Goal: Task Accomplishment & Management: Use online tool/utility

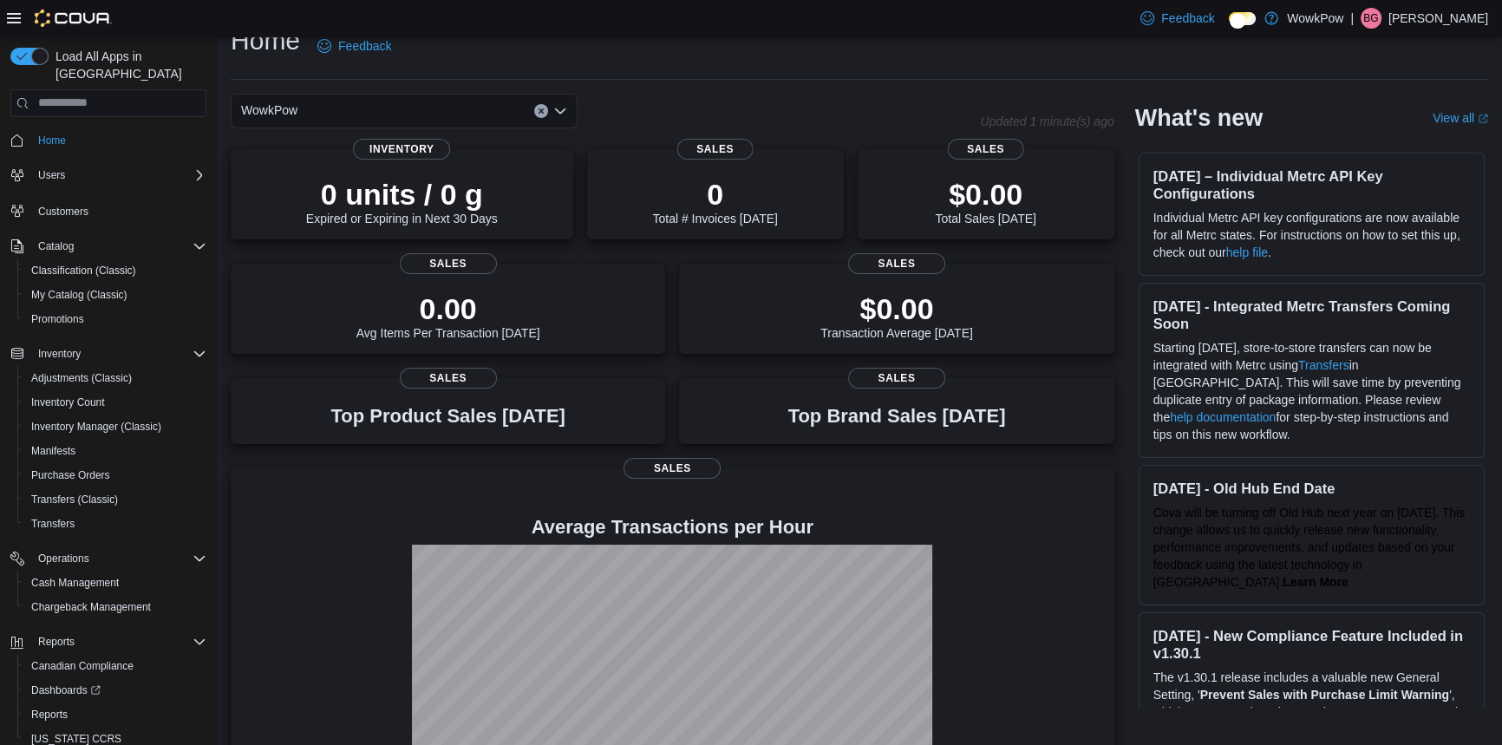
scroll to position [56, 0]
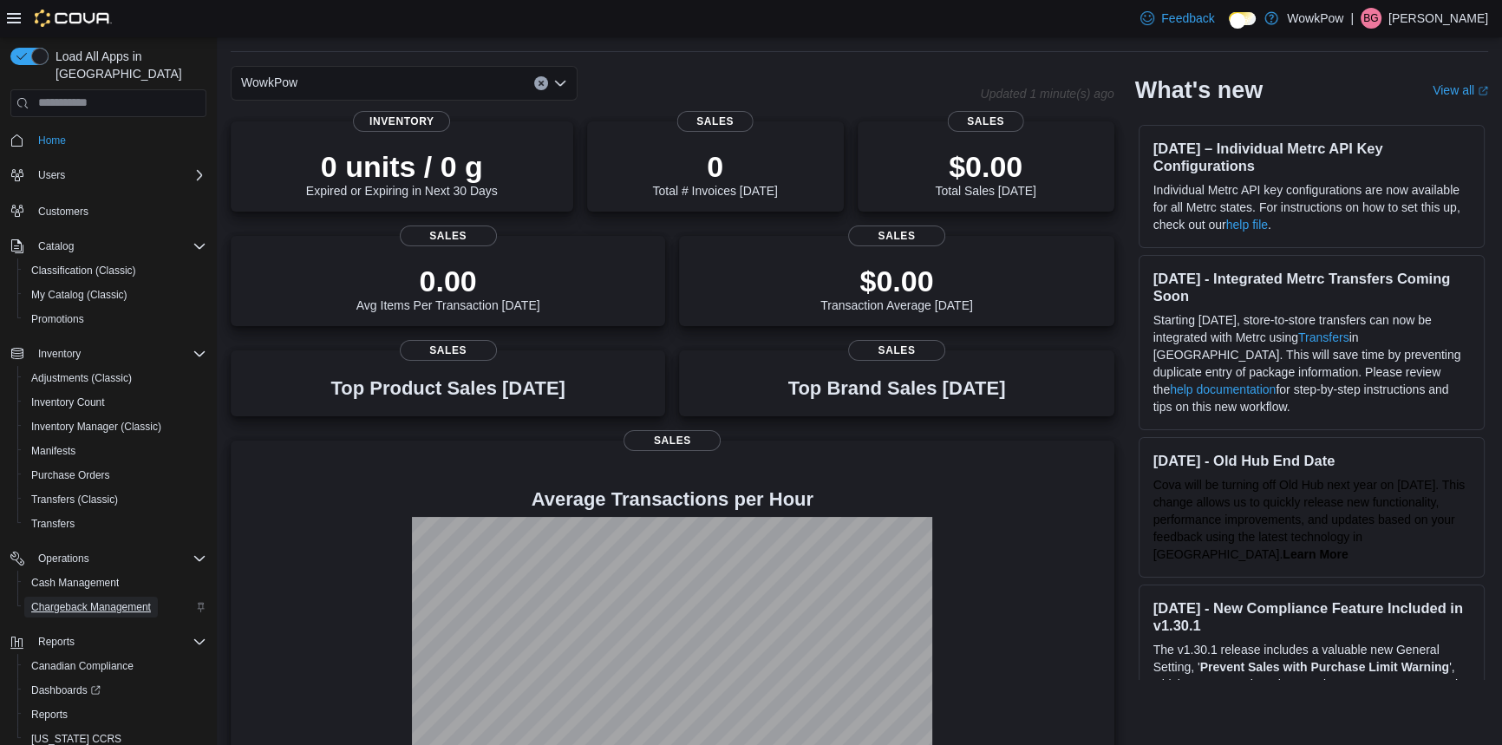
click at [66, 597] on span "Chargeback Management" at bounding box center [91, 607] width 120 height 21
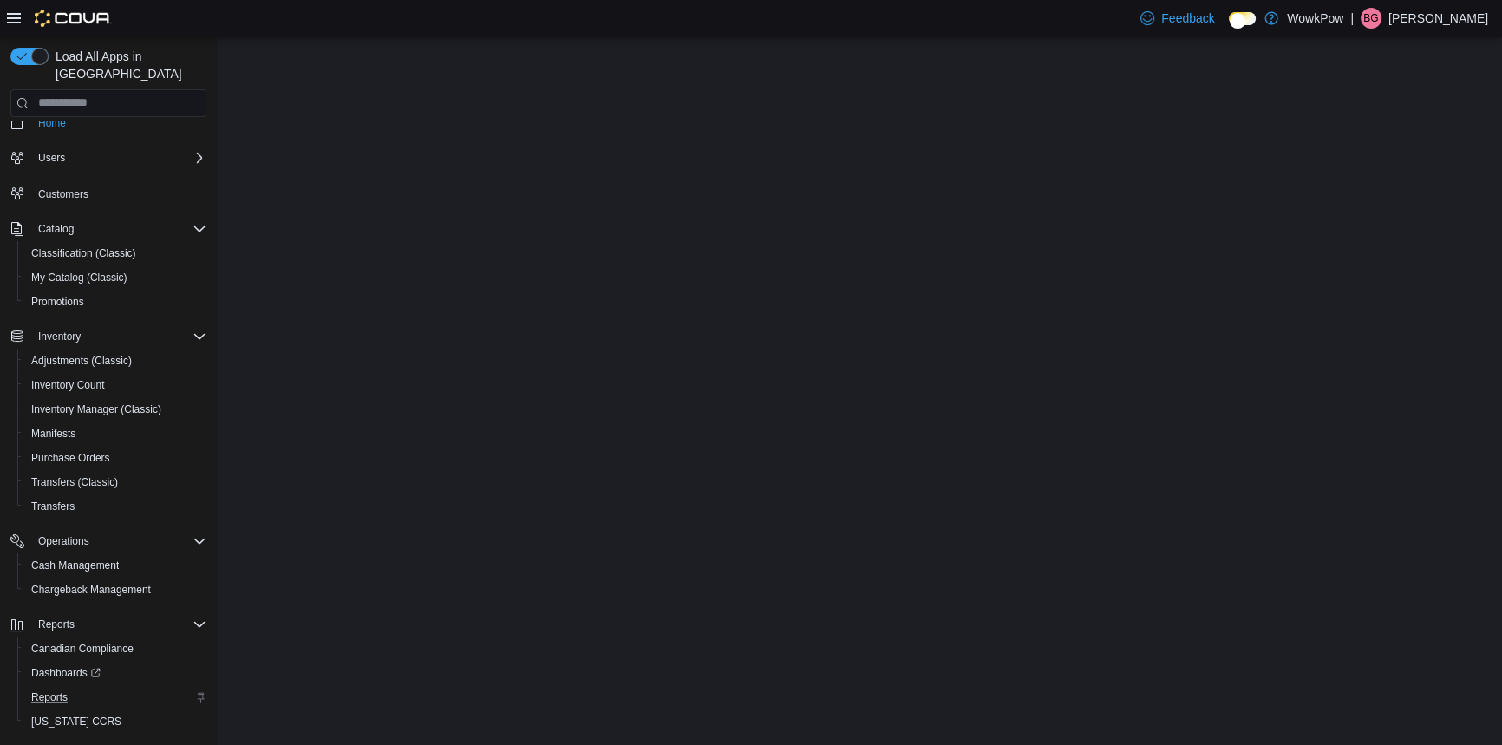
scroll to position [43, 0]
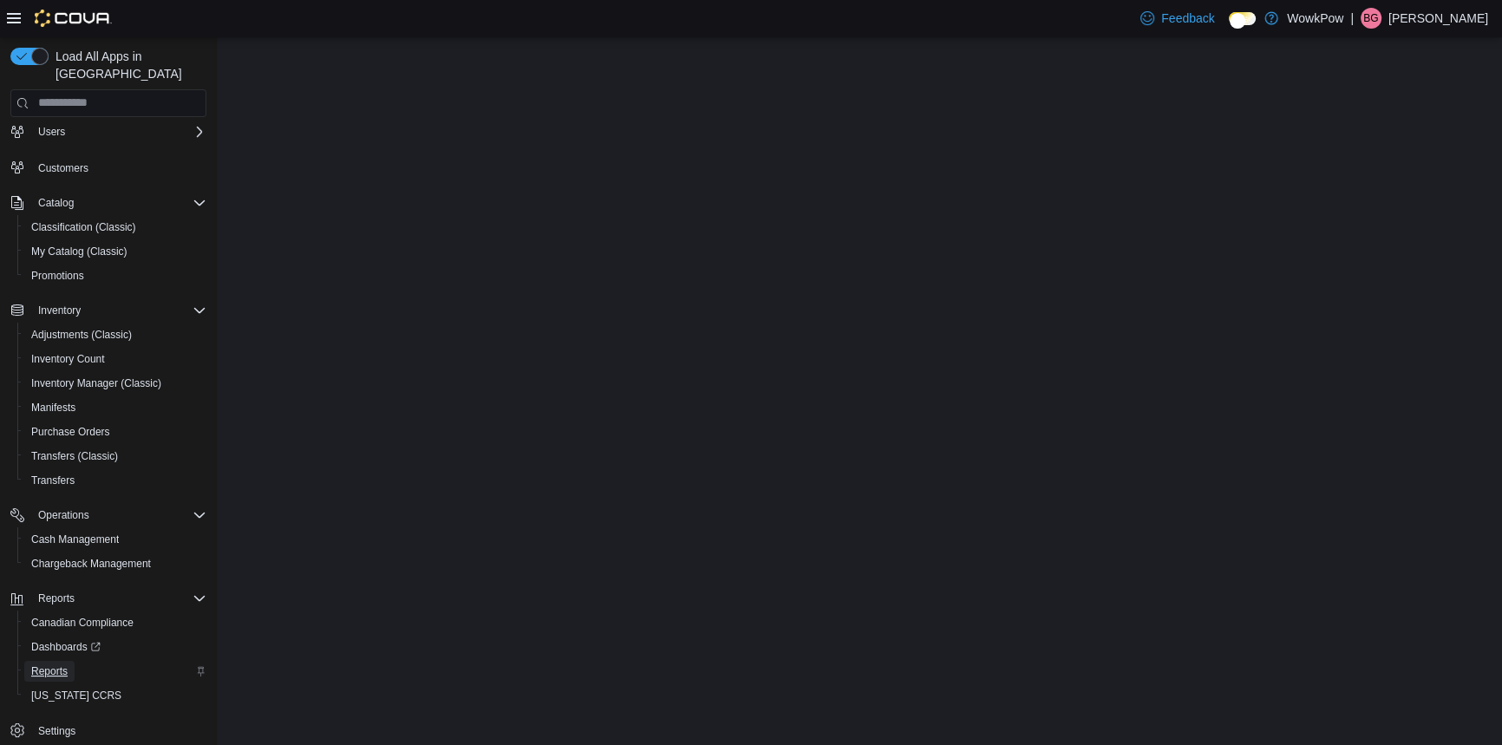
click at [58, 664] on span "Reports" at bounding box center [49, 671] width 36 height 14
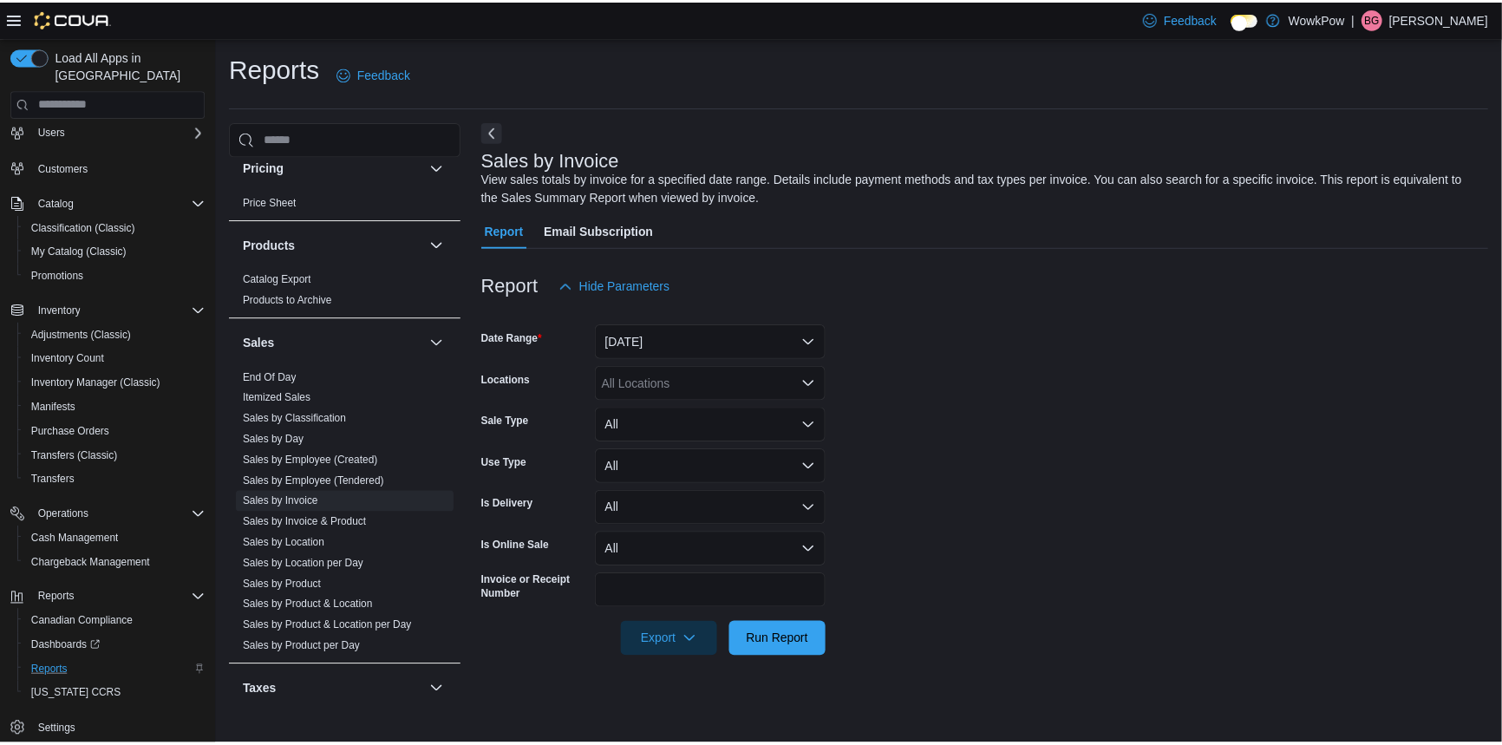
scroll to position [1182, 0]
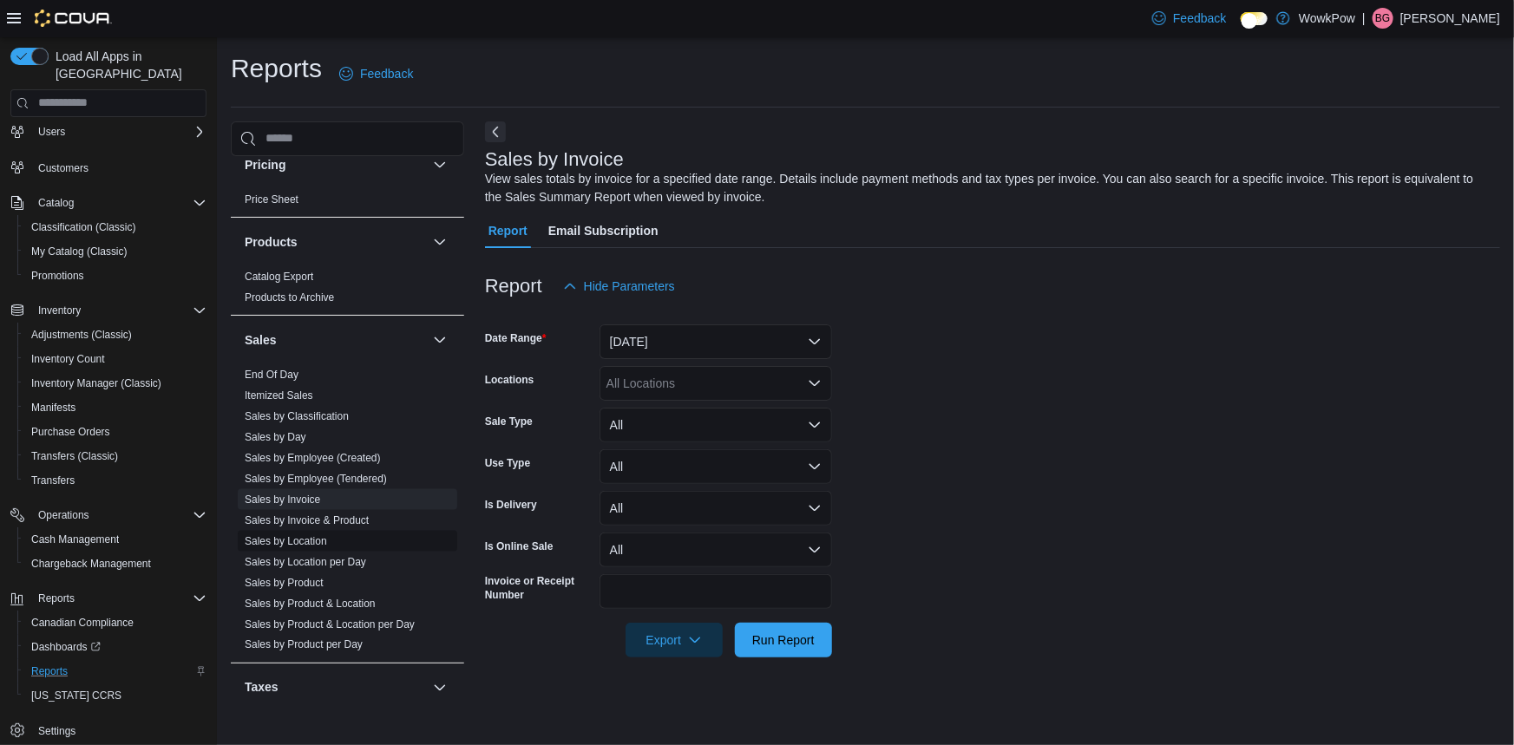
click at [278, 535] on link "Sales by Location" at bounding box center [286, 541] width 82 height 12
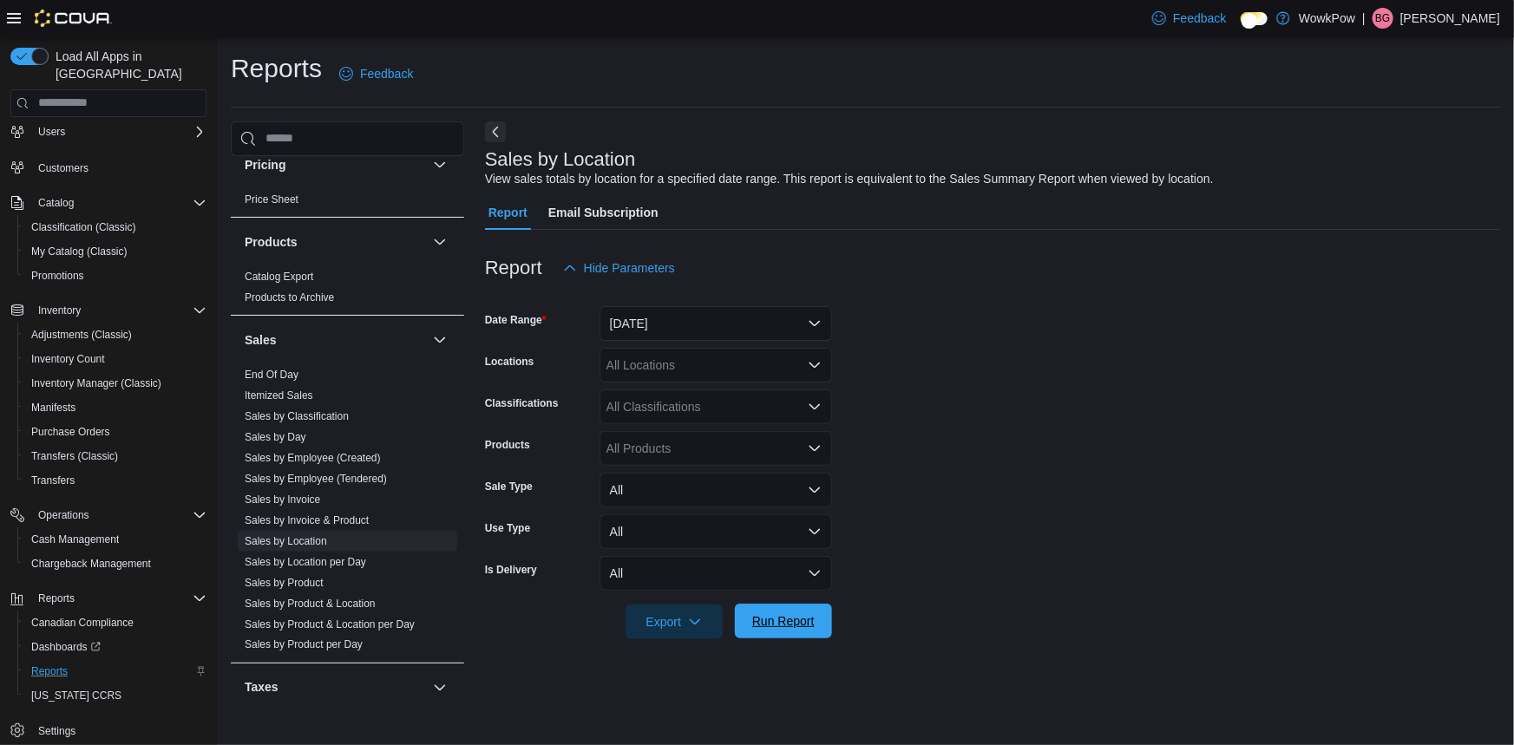
click at [793, 612] on span "Run Report" at bounding box center [783, 620] width 62 height 17
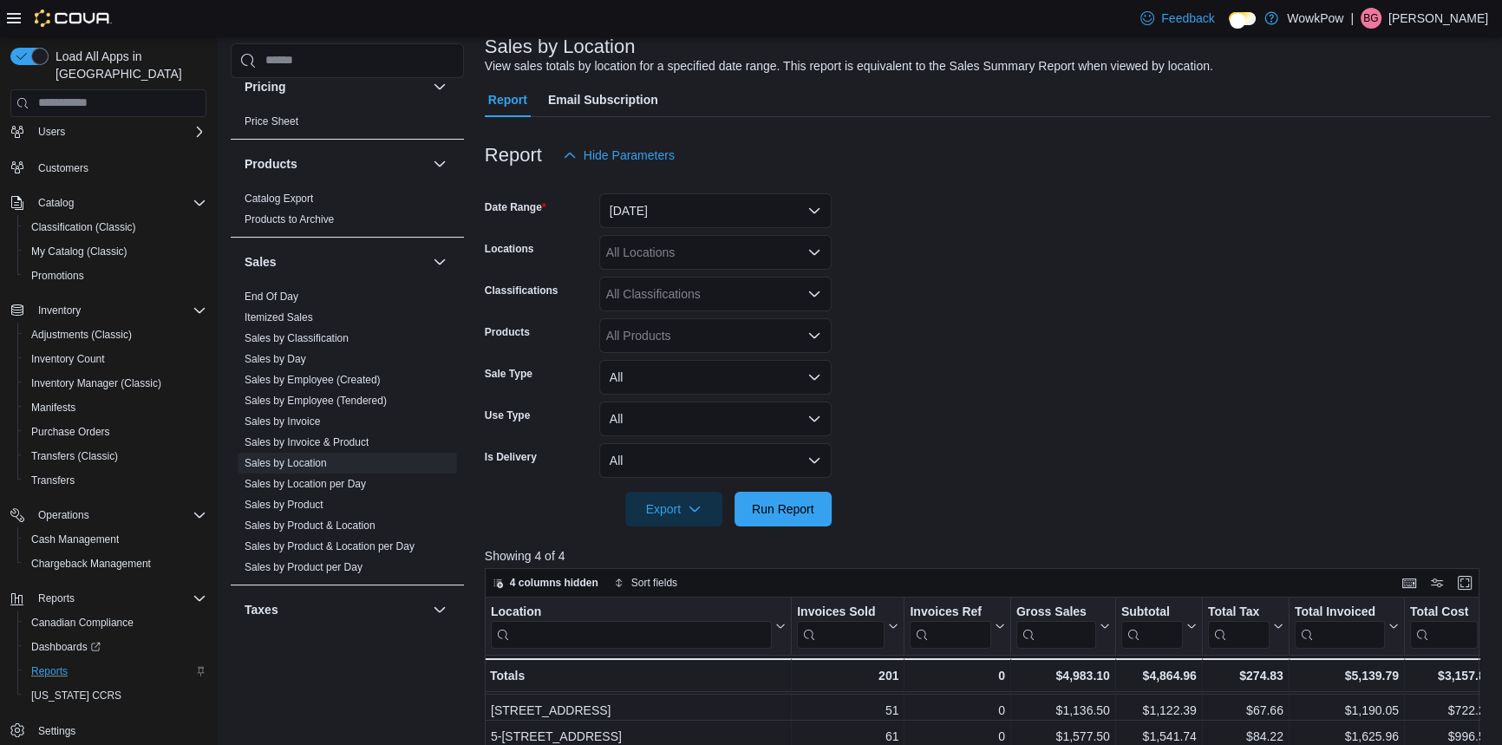
scroll to position [157, 0]
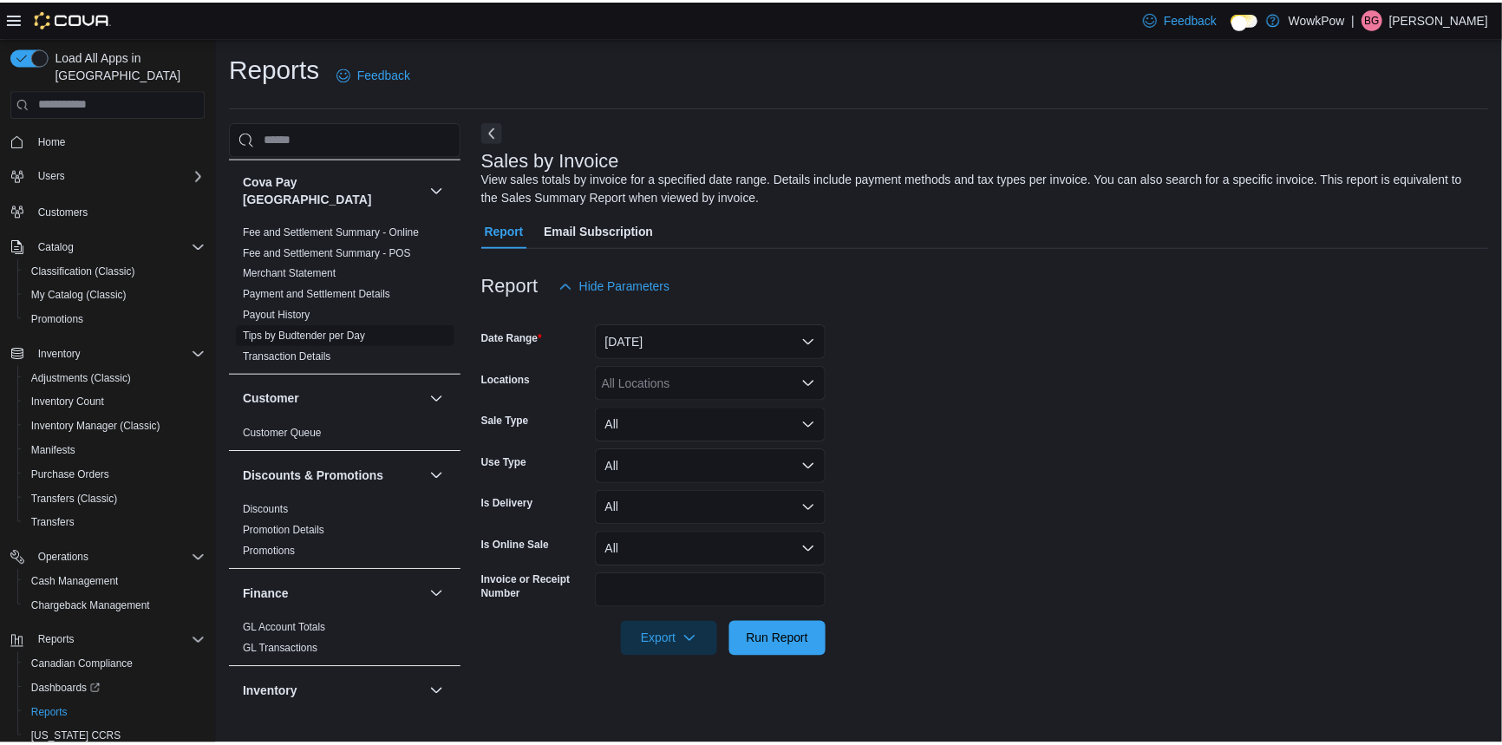
scroll to position [236, 0]
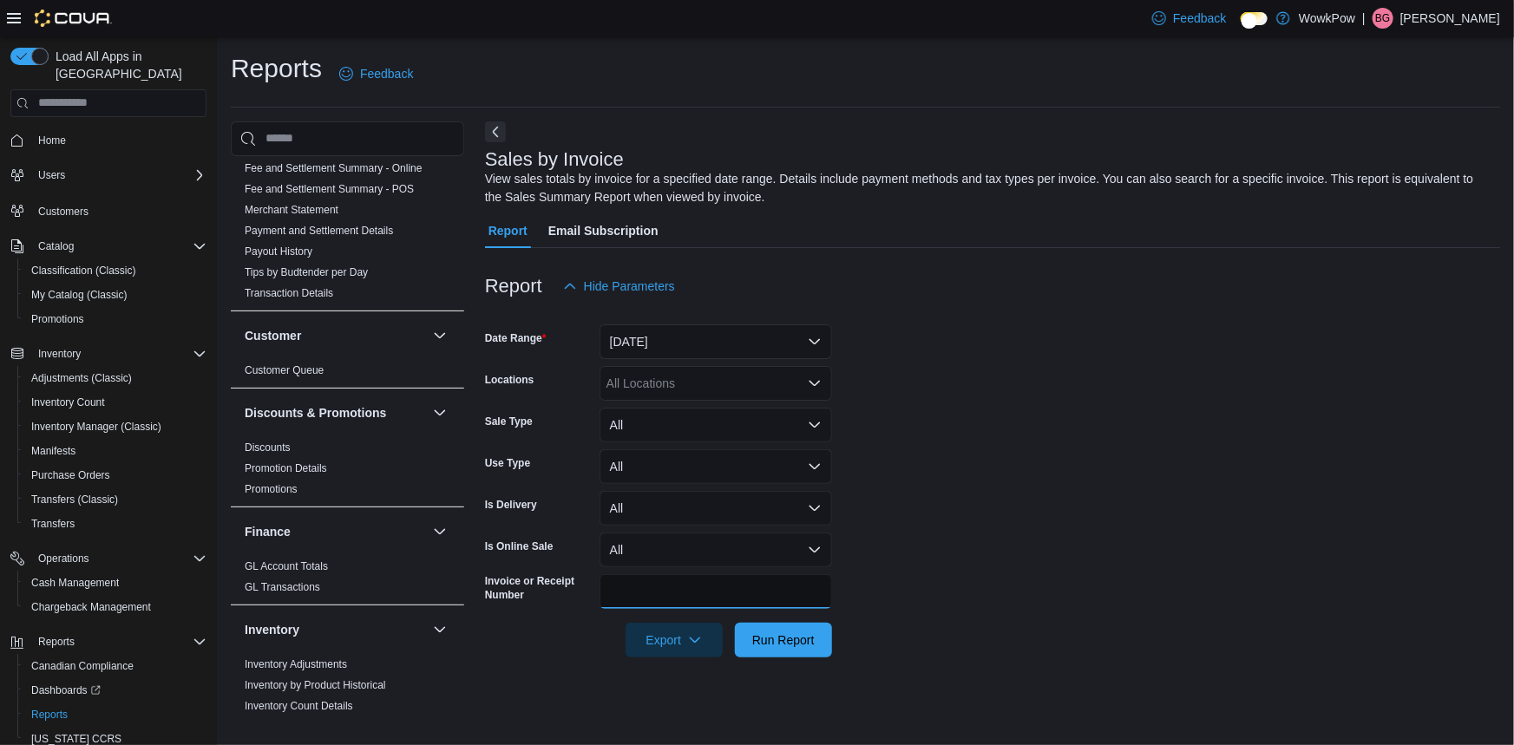
click at [697, 574] on input "Invoice or Receipt Number" at bounding box center [715, 591] width 232 height 35
paste input "**********"
type input "**********"
click at [765, 622] on span "Run Report" at bounding box center [783, 639] width 76 height 35
